Goal: Task Accomplishment & Management: Manage account settings

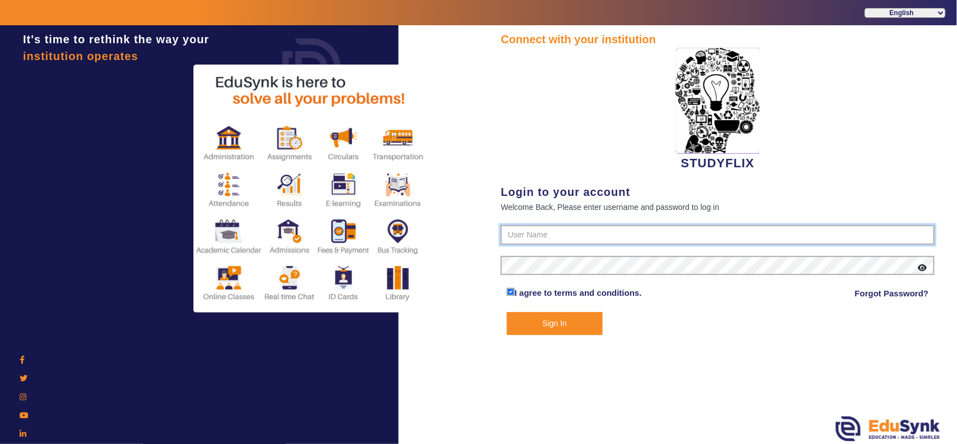
type input "6354922771"
click at [568, 317] on button "Sign In" at bounding box center [555, 323] width 96 height 23
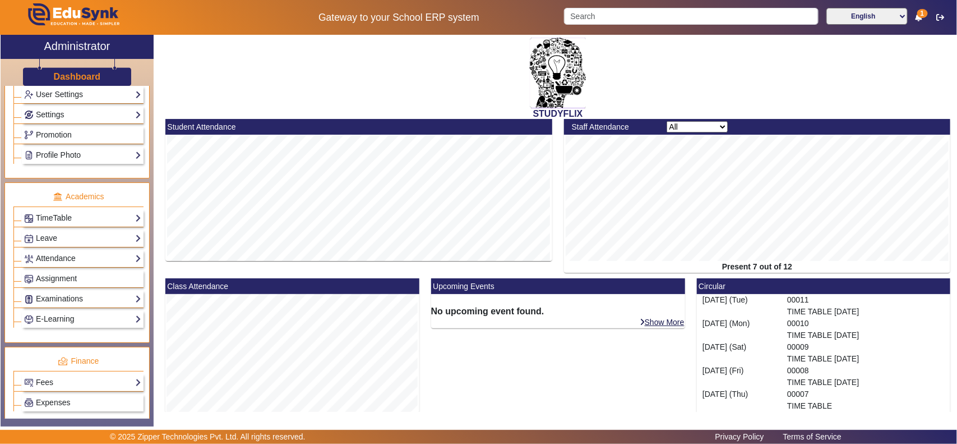
scroll to position [351, 0]
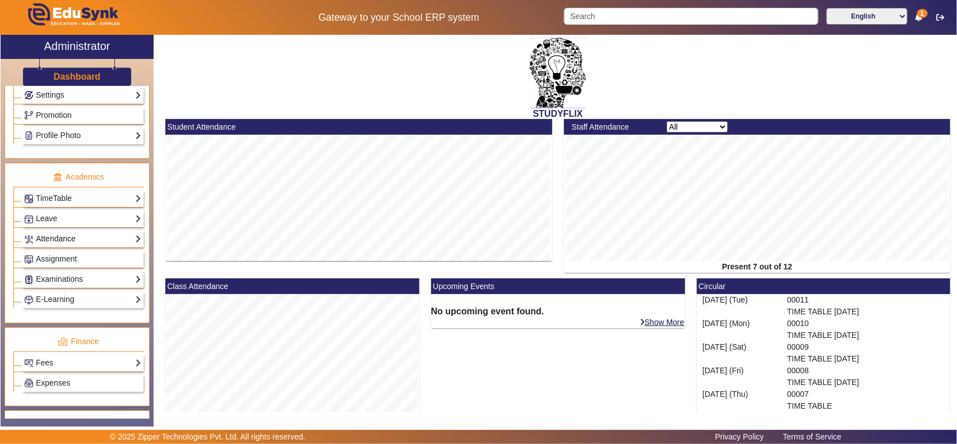
click at [64, 244] on link "Attendance" at bounding box center [82, 238] width 117 height 13
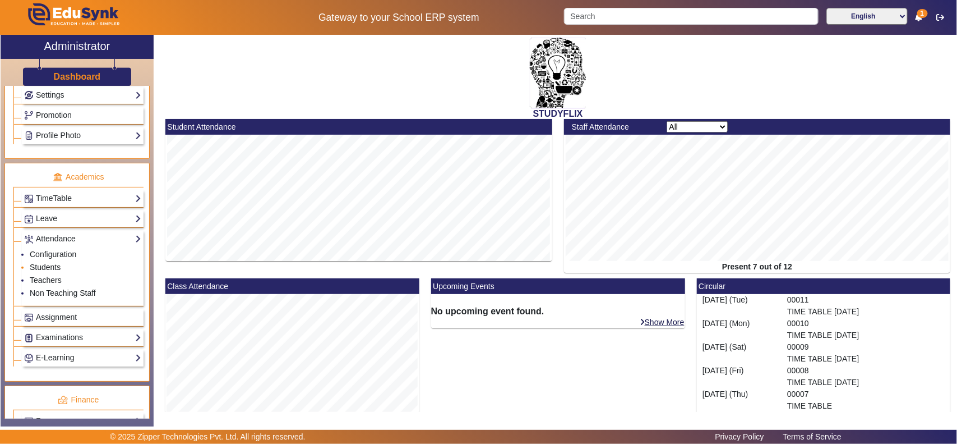
click at [53, 271] on link "Students" at bounding box center [45, 266] width 31 height 9
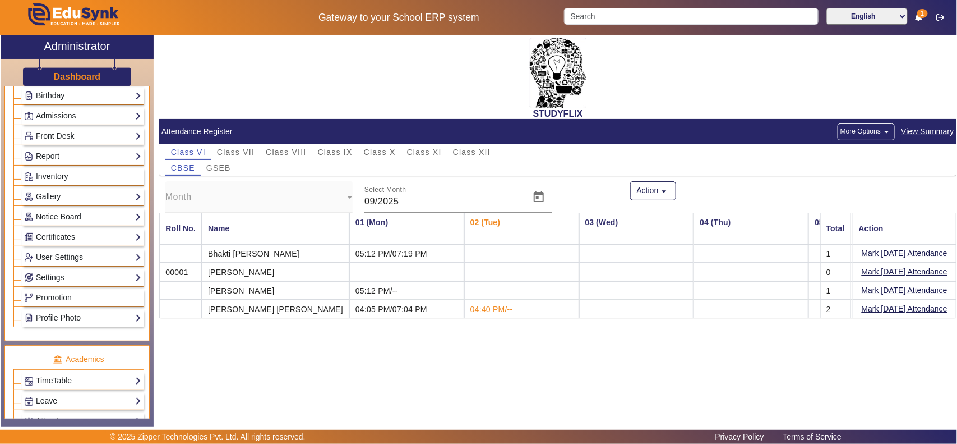
scroll to position [87, 0]
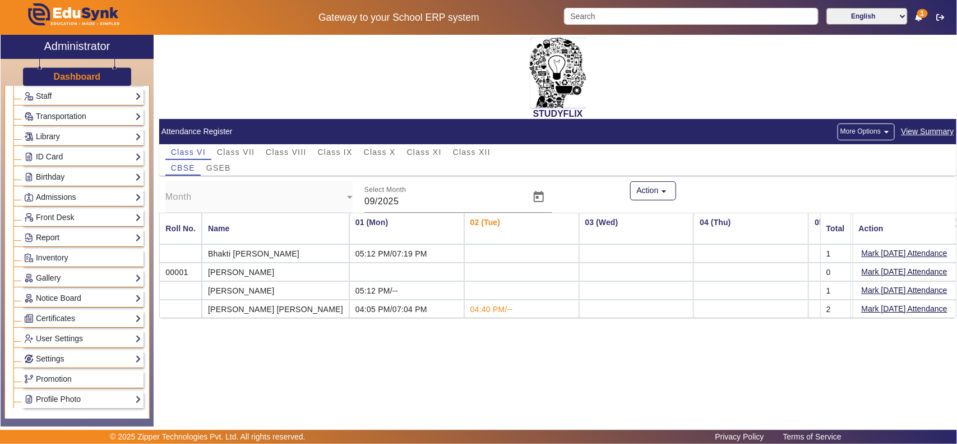
click at [56, 234] on link "Report" at bounding box center [82, 237] width 117 height 13
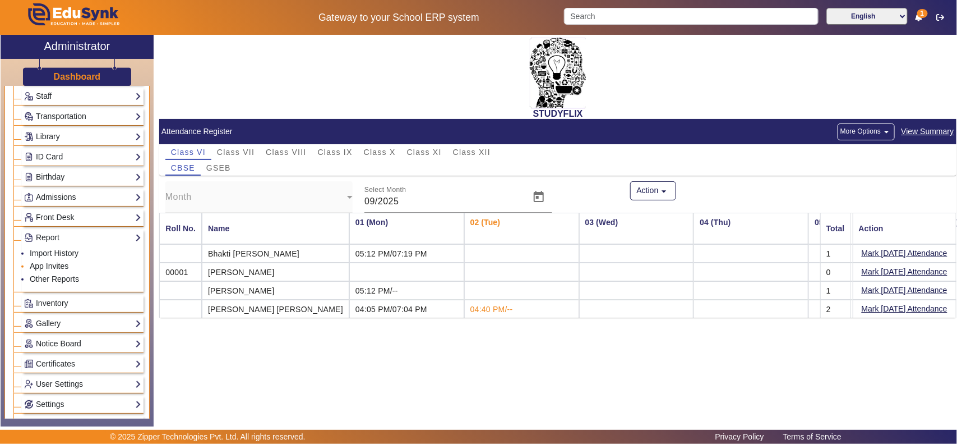
click at [49, 270] on link "App Invites" at bounding box center [49, 265] width 39 height 9
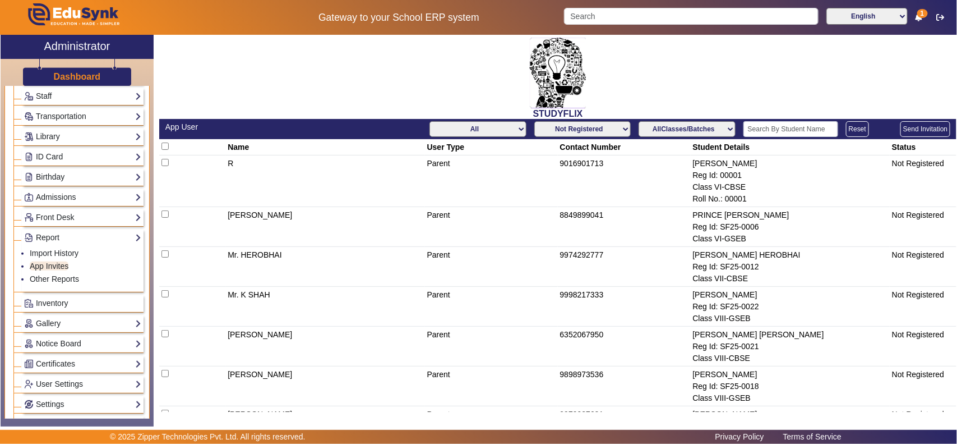
click at [584, 129] on select "Not Registered Registered" at bounding box center [582, 129] width 96 height 16
select select "registered"
click at [534, 121] on select "Not Registered Registered" at bounding box center [582, 129] width 96 height 16
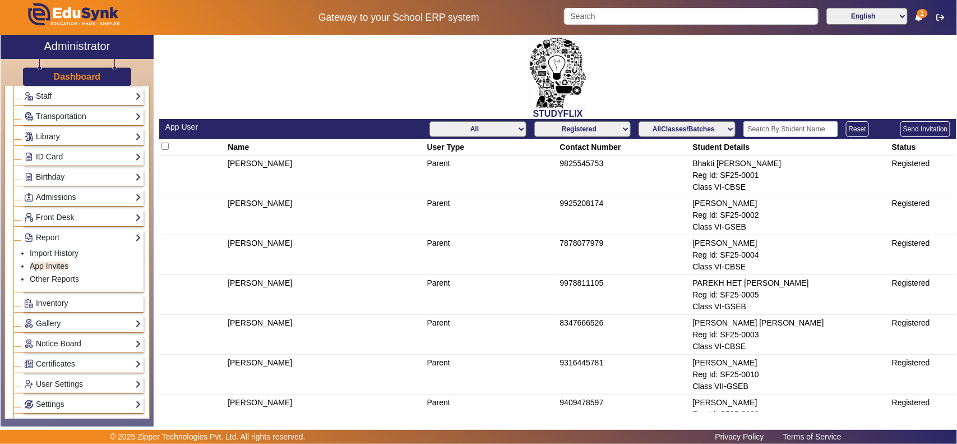
click at [689, 125] on select "AllClasses/Batches Class VI-CBSE Class VI-GSEB Class VII-GSEB Class VII-CBSE Cl…" at bounding box center [687, 129] width 96 height 16
click at [768, 82] on div "STUDYFLIX" at bounding box center [558, 77] width 798 height 84
click at [688, 124] on select "AllClasses/Batches Class VI-CBSE Class VI-GSEB Class VII-GSEB Class VII-CBSE Cl…" at bounding box center [687, 129] width 96 height 16
select select "Class X-CBSE"
click at [639, 121] on select "AllClasses/Batches Class VI-CBSE Class VI-GSEB Class VII-GSEB Class VII-CBSE Cl…" at bounding box center [687, 129] width 96 height 16
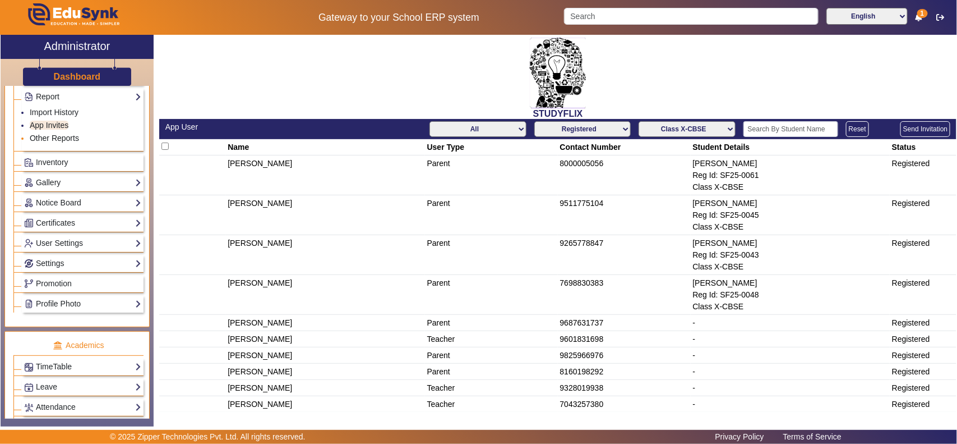
scroll to position [351, 0]
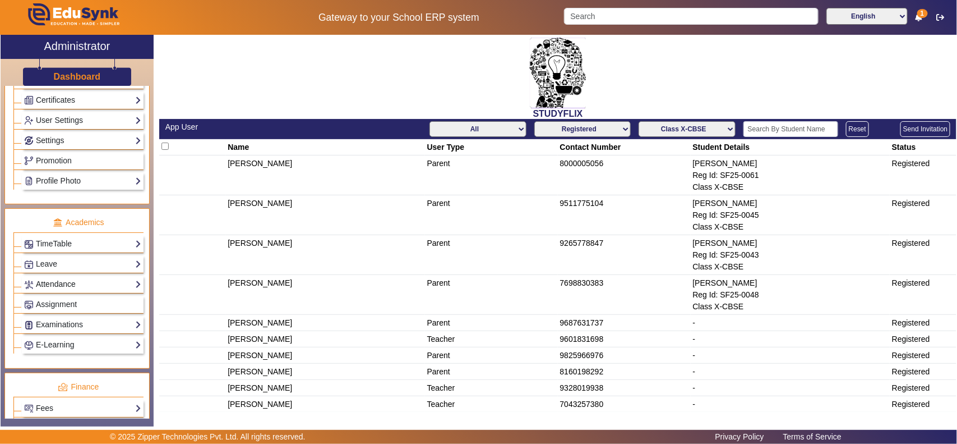
click at [52, 291] on link "Attendance" at bounding box center [82, 284] width 117 height 13
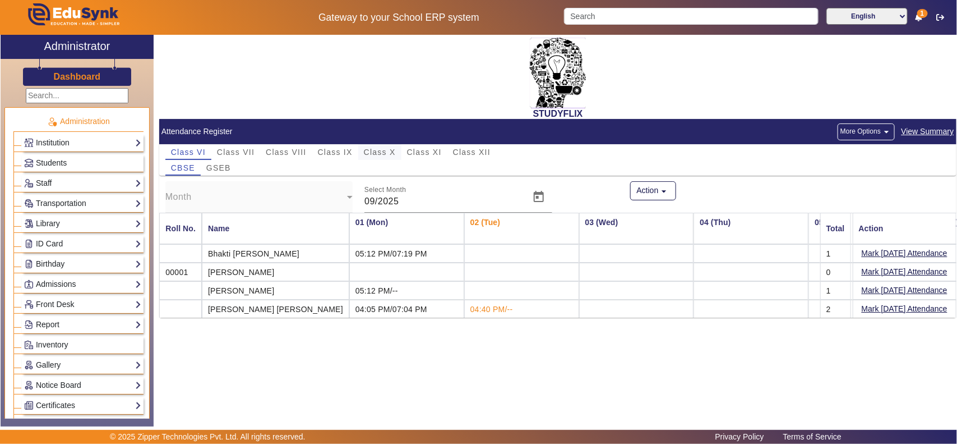
click at [385, 150] on span "Class X" at bounding box center [380, 152] width 32 height 8
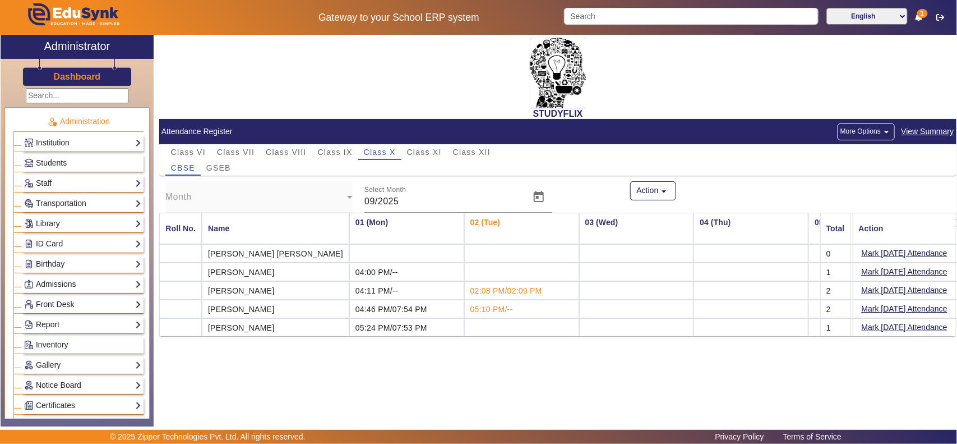
click at [58, 326] on link "Report" at bounding box center [82, 324] width 117 height 13
click at [90, 76] on h3 "Dashboard" at bounding box center [77, 76] width 47 height 11
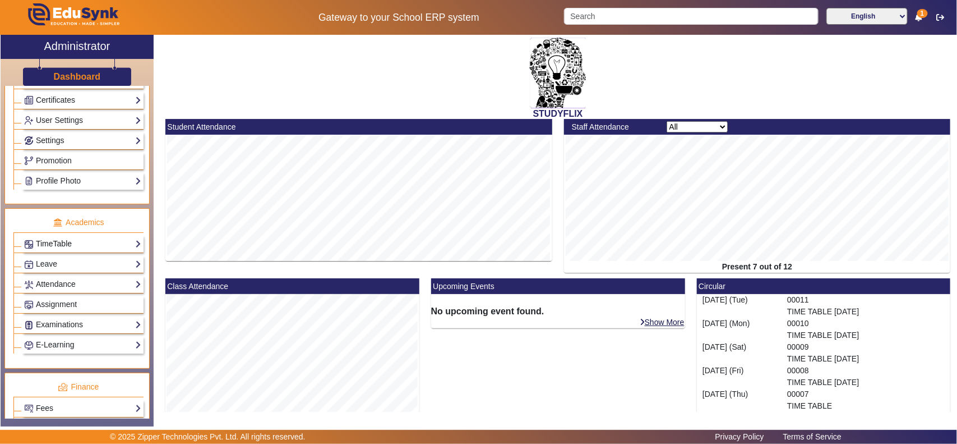
click at [58, 243] on link "TimeTable" at bounding box center [82, 243] width 117 height 13
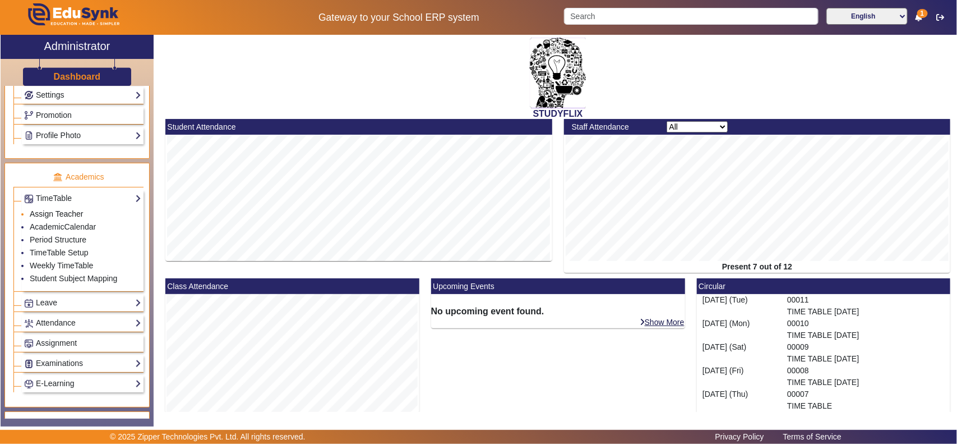
scroll to position [305, 0]
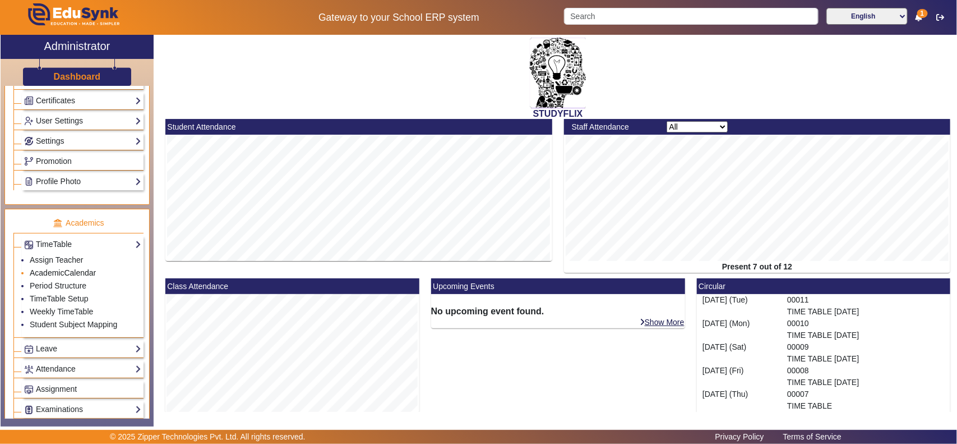
click at [57, 277] on link "AcademicCalendar" at bounding box center [63, 272] width 66 height 9
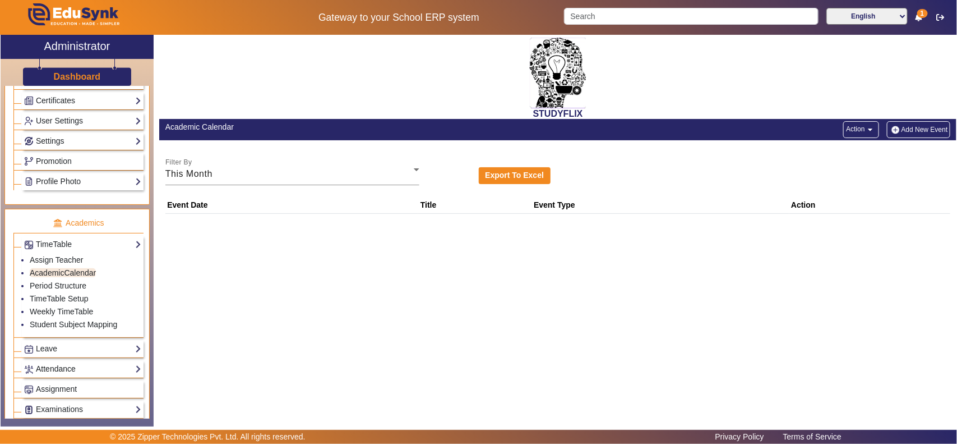
click at [54, 375] on link "Attendance" at bounding box center [82, 368] width 117 height 13
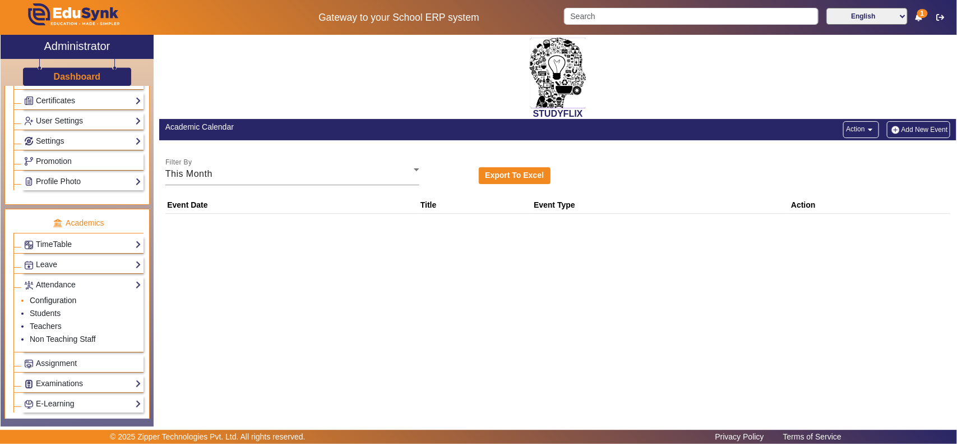
click at [57, 305] on link "Configuration" at bounding box center [53, 300] width 47 height 9
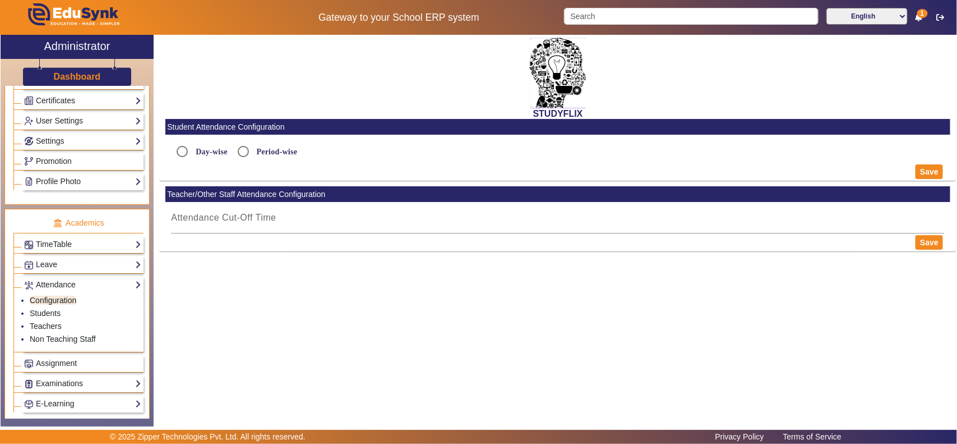
type input "5:15 PM"
radio input "true"
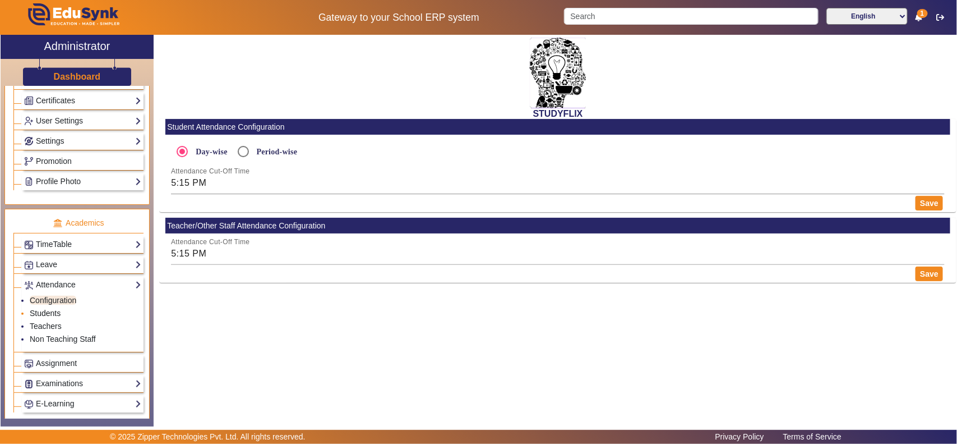
click at [52, 317] on link "Students" at bounding box center [45, 312] width 31 height 9
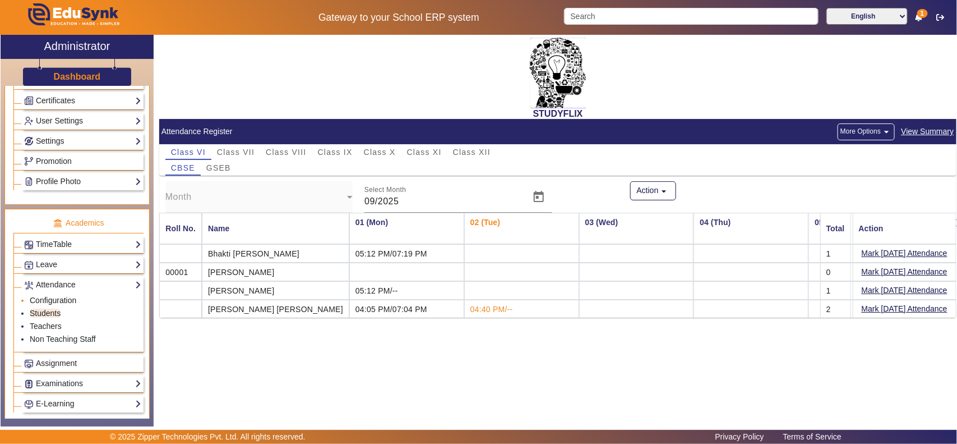
click at [52, 303] on link "Configuration" at bounding box center [53, 300] width 47 height 9
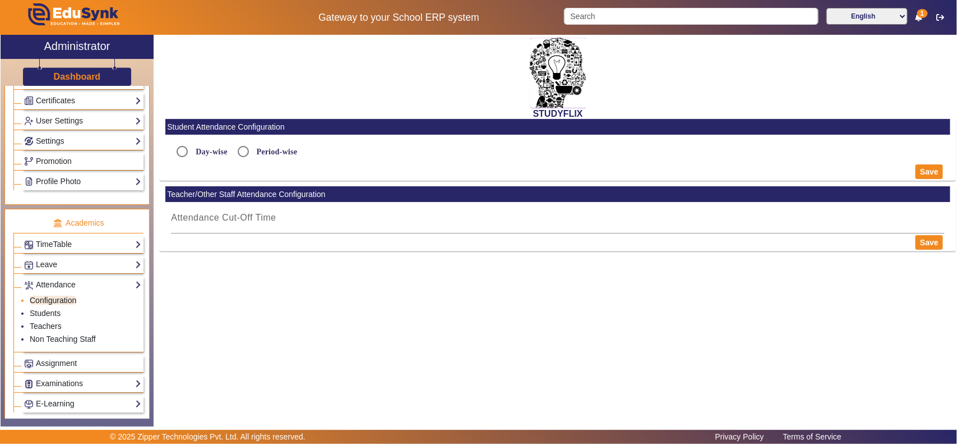
type input "5:15 PM"
radio input "true"
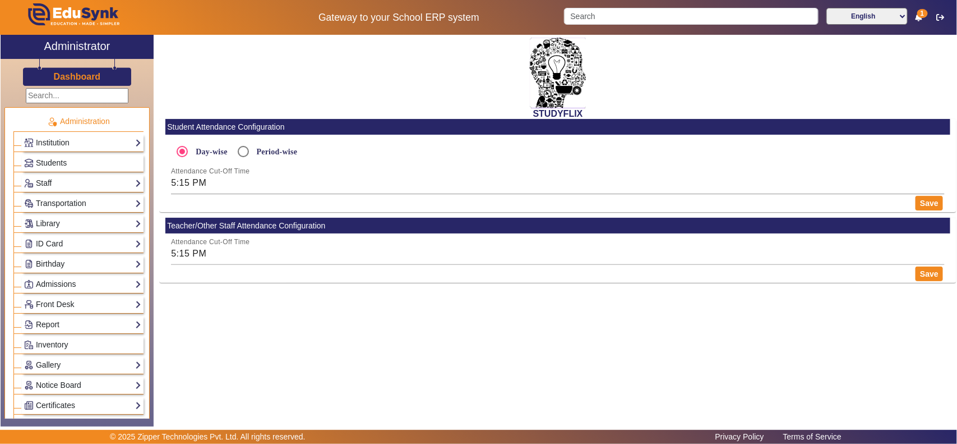
click at [74, 73] on h3 "Dashboard" at bounding box center [77, 76] width 47 height 11
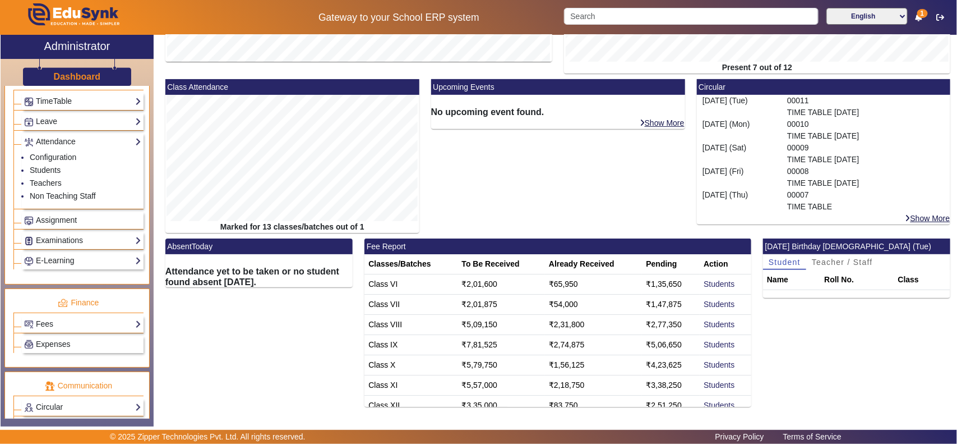
scroll to position [467, 0]
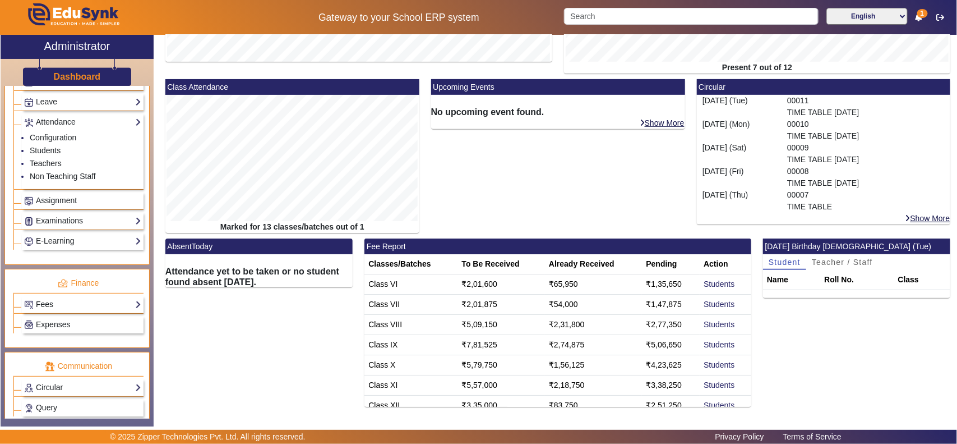
click at [60, 311] on link "Fees" at bounding box center [82, 304] width 117 height 13
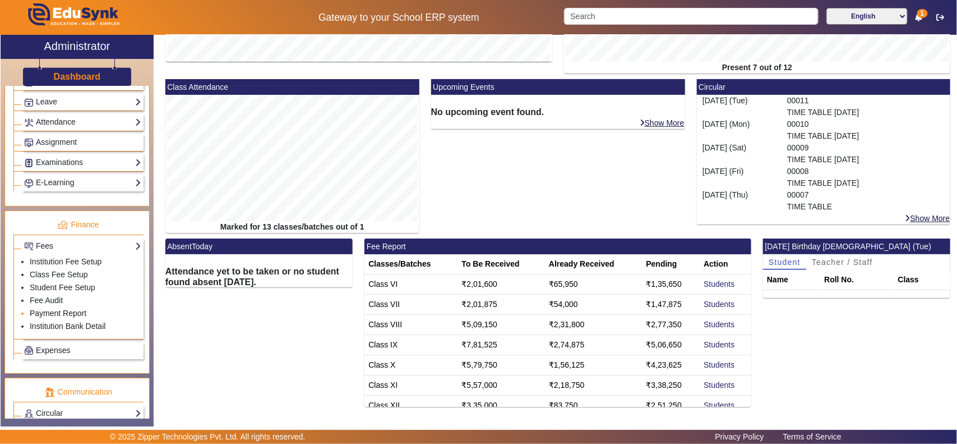
click at [48, 317] on link "Payment Report" at bounding box center [58, 312] width 57 height 9
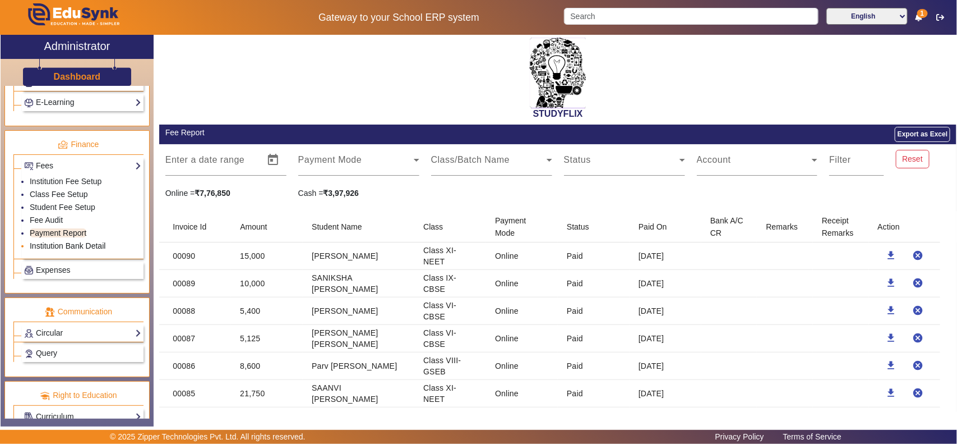
scroll to position [579, 0]
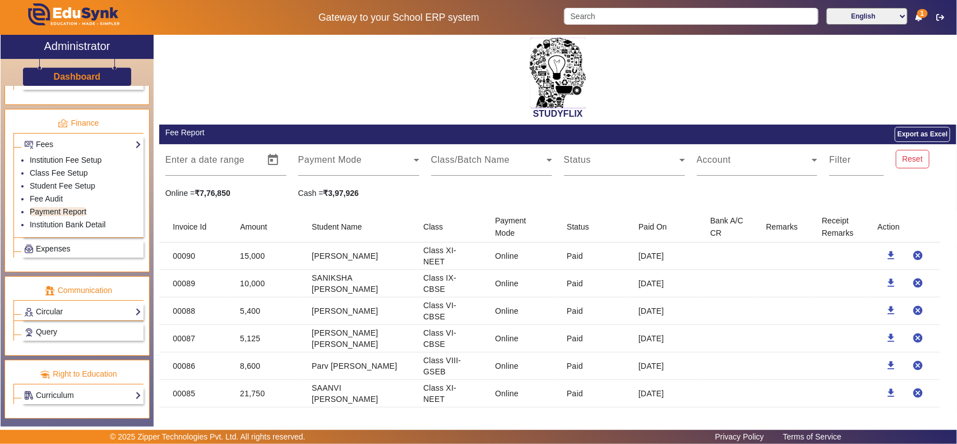
click at [60, 246] on span "Expenses" at bounding box center [53, 248] width 34 height 9
